Goal: Find specific page/section: Find specific page/section

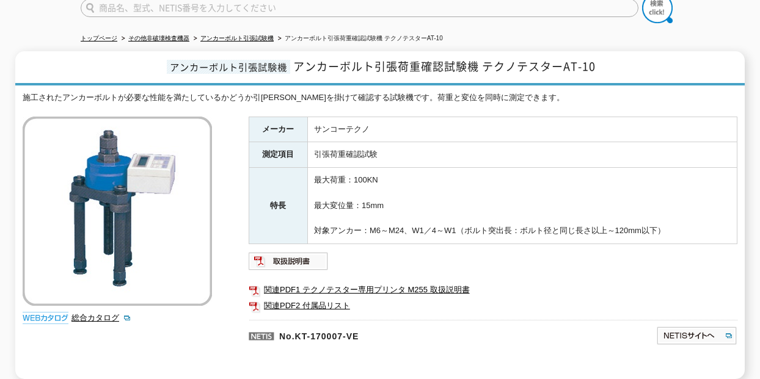
scroll to position [122, 0]
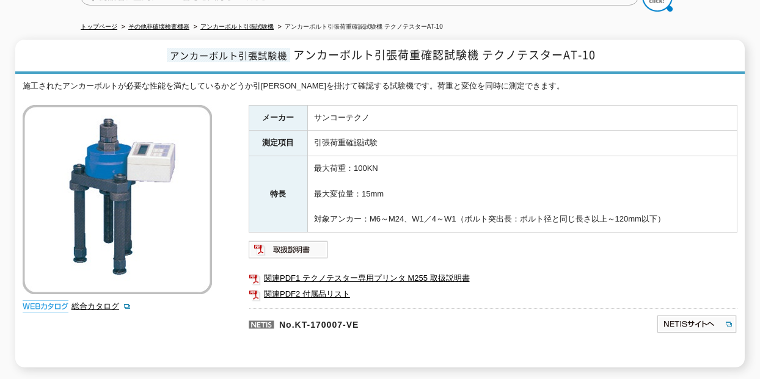
click at [679, 209] on td "最大荷重：100KN 最大変位量：15mm 対象アンカー：M6～M24、W1／4～W1（ボルト突出長：ボルト径と同じ長さ以上～120mm以下）" at bounding box center [521, 194] width 429 height 76
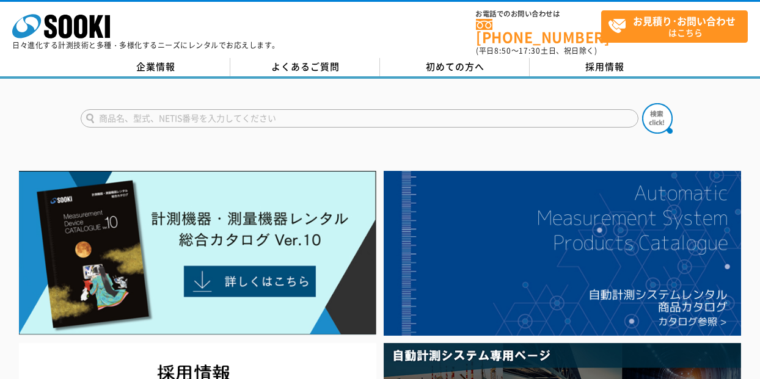
click at [261, 112] on input "text" at bounding box center [360, 118] width 558 height 18
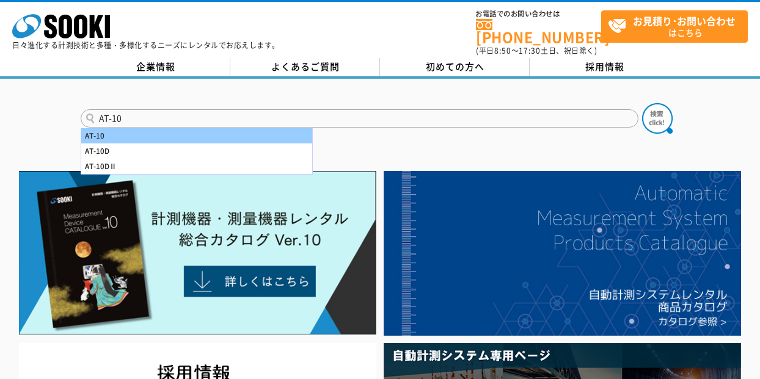
type input "AT-10"
click at [210, 131] on div "AT-10" at bounding box center [196, 135] width 231 height 15
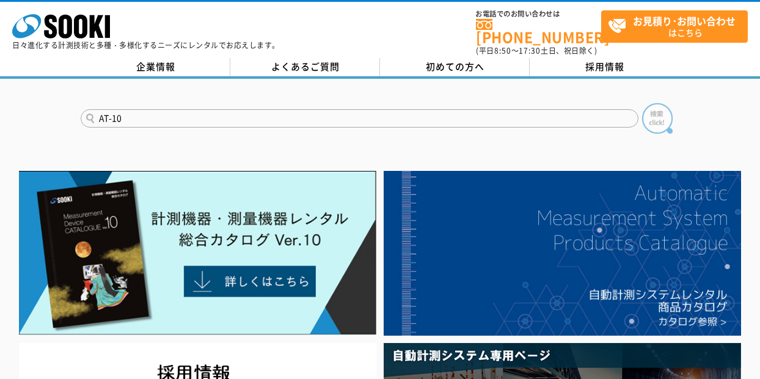
click at [662, 113] on img at bounding box center [657, 118] width 31 height 31
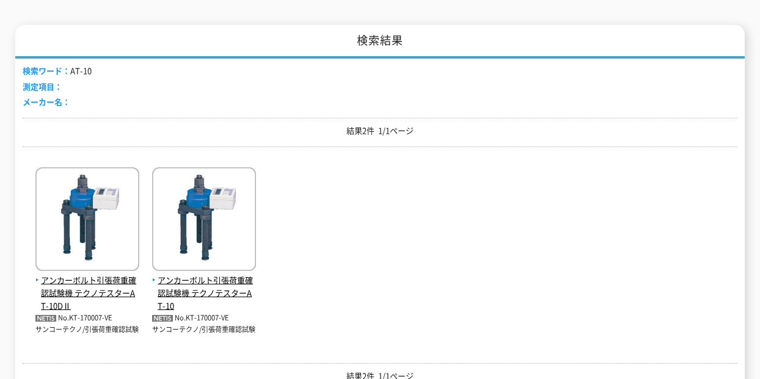
scroll to position [183, 0]
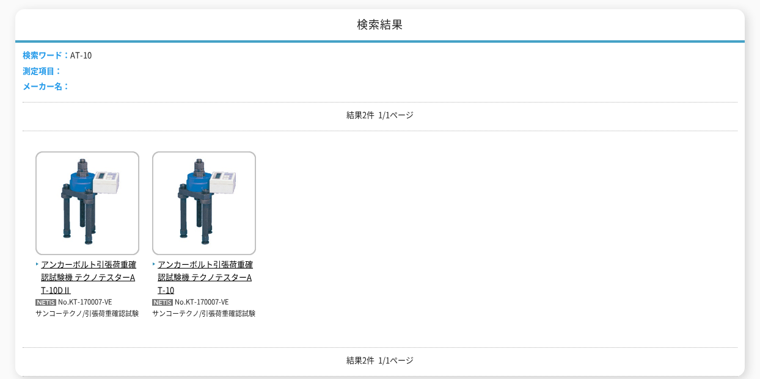
drag, startPoint x: 650, startPoint y: 272, endPoint x: 657, endPoint y: 247, distance: 25.3
click at [651, 271] on div "アンカーボルト引張荷重確認試験機 テクノテスターAT-10DⅡ No.KT-170007-VE サンコーテクノ/引張荷重確認試験 No.KT-170007-V…" at bounding box center [380, 235] width 715 height 189
